Goal: Navigation & Orientation: Find specific page/section

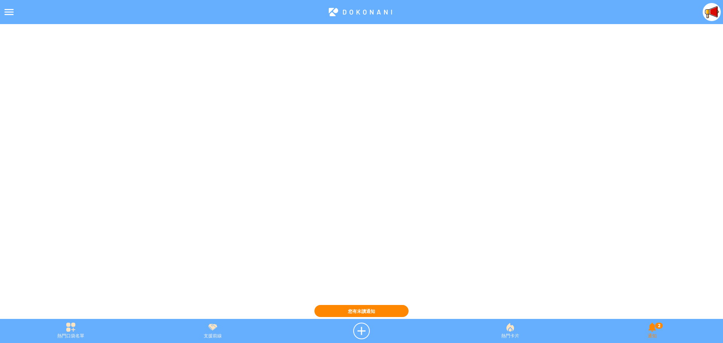
click at [653, 330] on div "2 通知" at bounding box center [653, 331] width 142 height 17
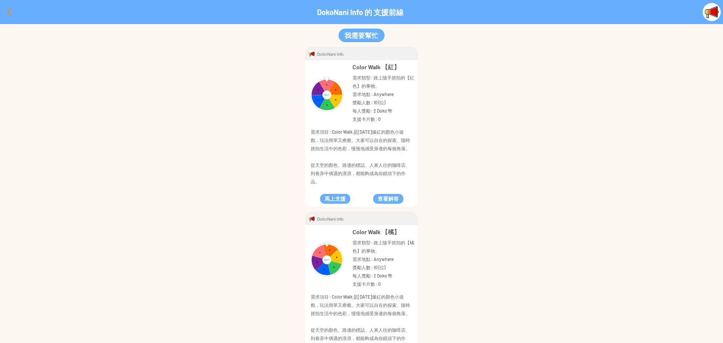
click at [9, 12] on div at bounding box center [9, 12] width 18 height 18
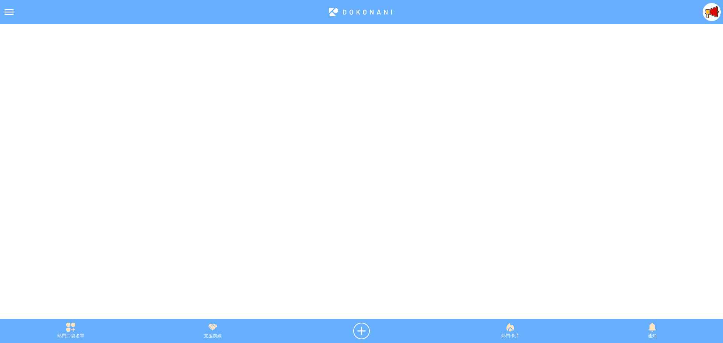
click at [650, 333] on div "通知" at bounding box center [653, 331] width 142 height 17
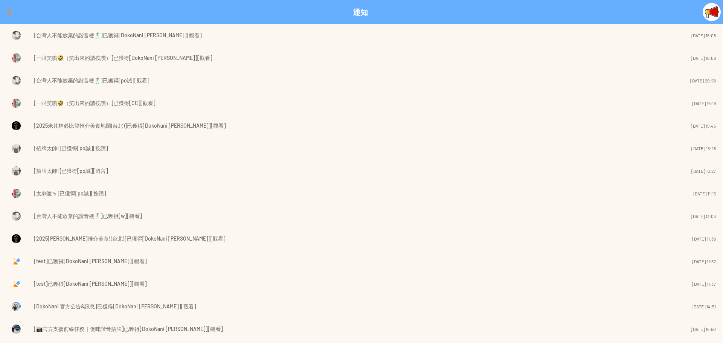
click at [6, 13] on div at bounding box center [9, 12] width 18 height 18
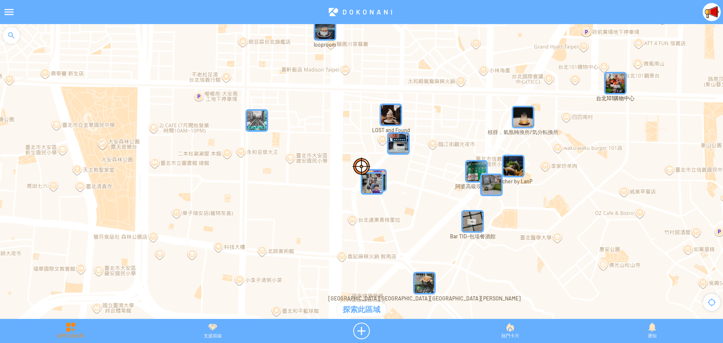
click at [63, 333] on div "熱門口袋名單" at bounding box center [71, 331] width 142 height 17
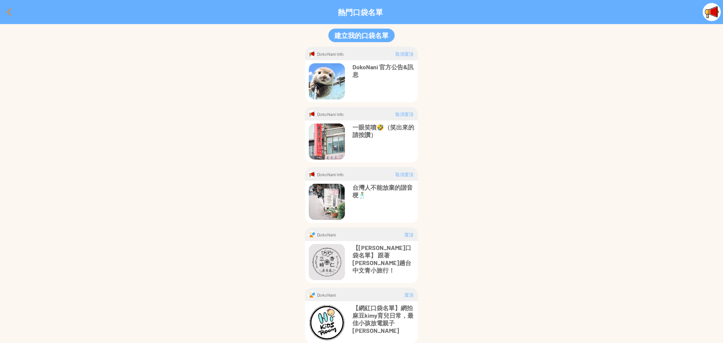
click at [7, 13] on div at bounding box center [9, 12] width 18 height 18
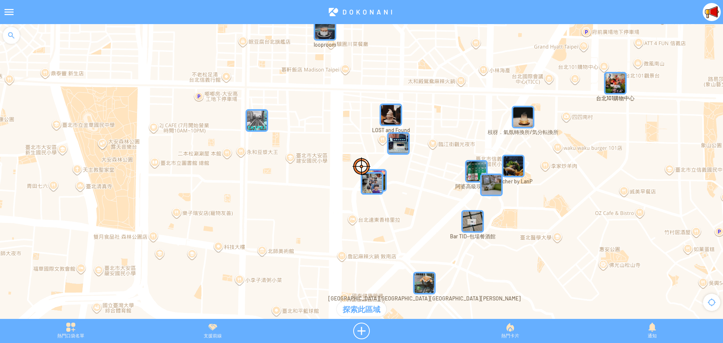
click at [9, 12] on div at bounding box center [9, 12] width 18 height 18
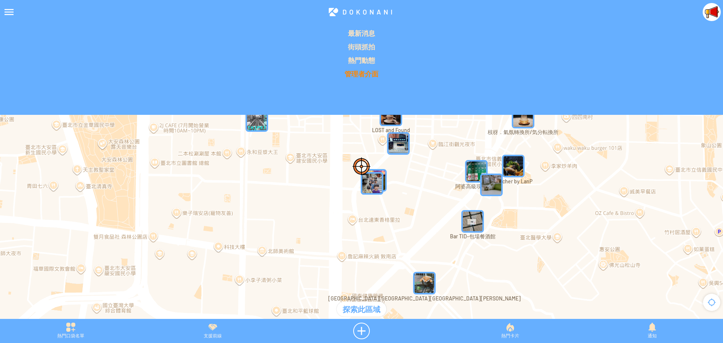
click at [367, 72] on p "管理者介面" at bounding box center [362, 73] width 714 height 9
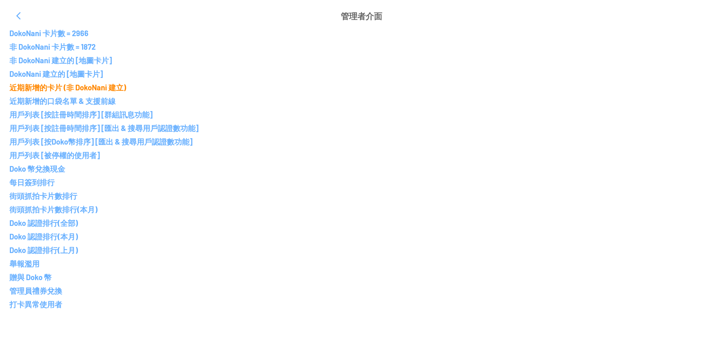
click at [66, 88] on p "近期新增的卡片 (非 DokoNani 建立)" at bounding box center [361, 87] width 705 height 9
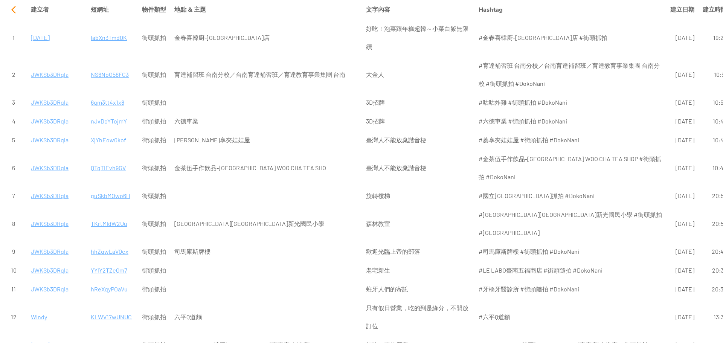
click at [10, 12] on div at bounding box center [14, 10] width 18 height 18
